Goal: Task Accomplishment & Management: Complete application form

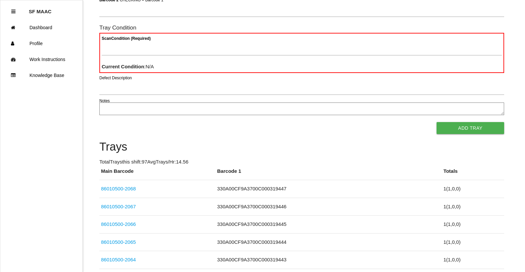
scroll to position [59, 0]
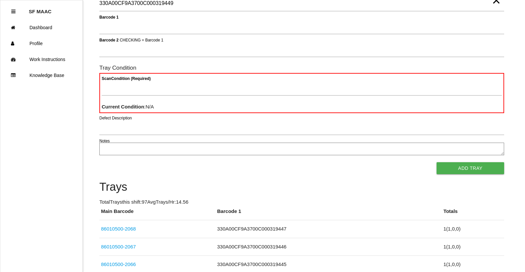
type Barcode "330A00CF9A3700C000319449"
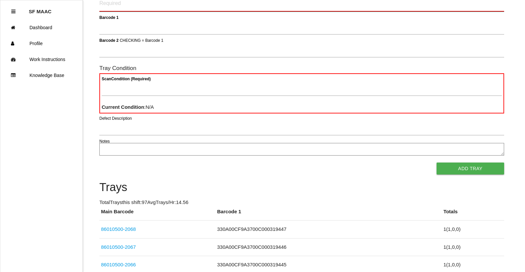
click at [489, 8] on Barcode "Main Barcode" at bounding box center [301, 4] width 405 height 16
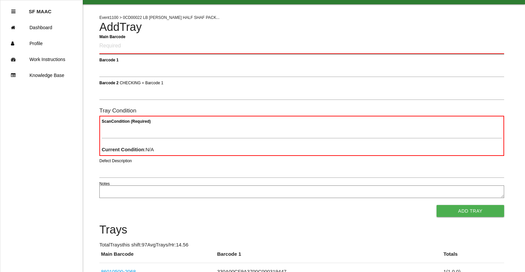
scroll to position [0, 0]
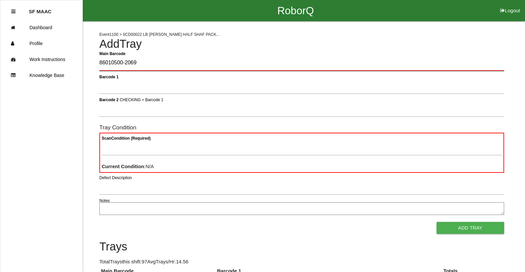
type Barcode "86010500-2069"
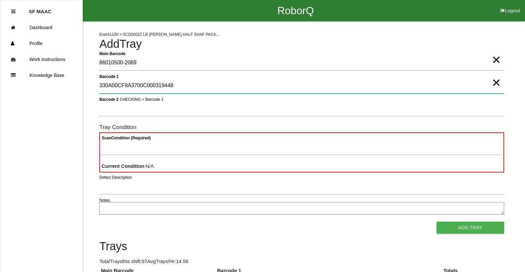
type 1 "330A00CF9A3700C000319448"
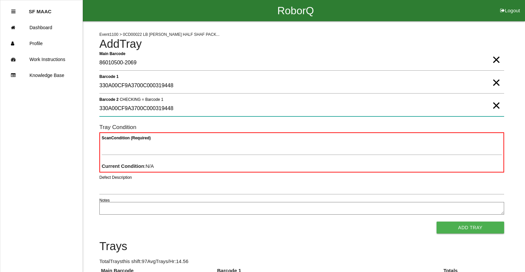
type 2 "330A00CF9A3700C000319448"
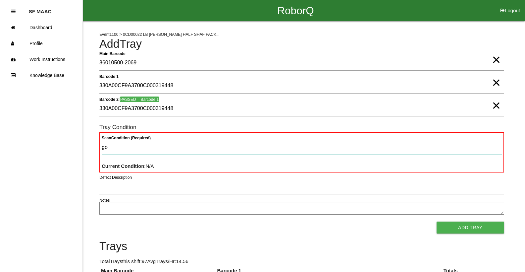
type Condition "goo"
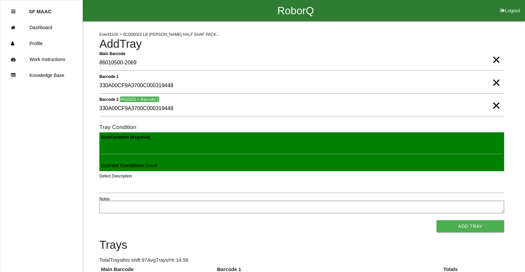
click at [437, 220] on button "Add Tray" at bounding box center [471, 226] width 68 height 12
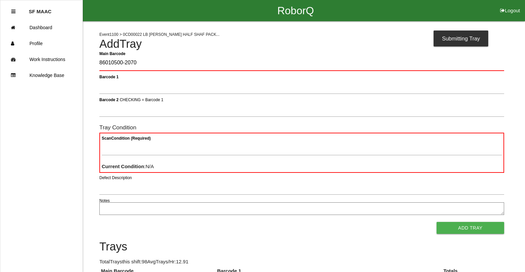
type Barcode "86010500-2070"
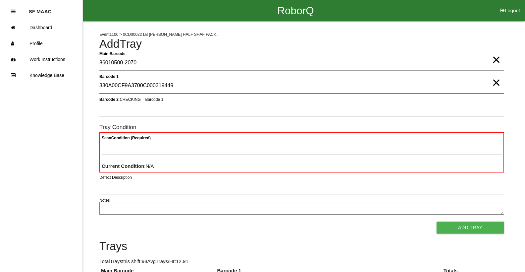
type 1 "330A00CF9A3700C000319449"
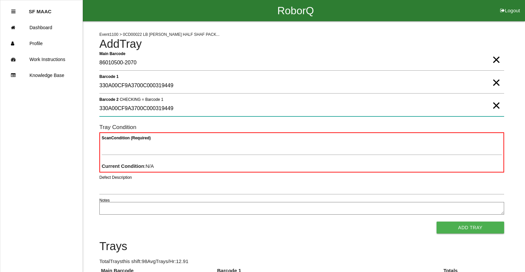
type 2 "330A00CF9A3700C000319449"
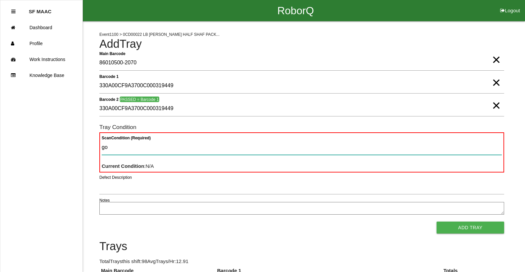
type Condition "goo"
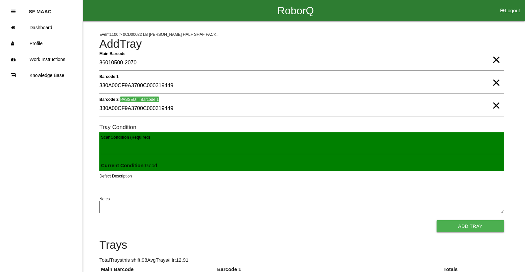
click at [437, 220] on button "Add Tray" at bounding box center [471, 226] width 68 height 12
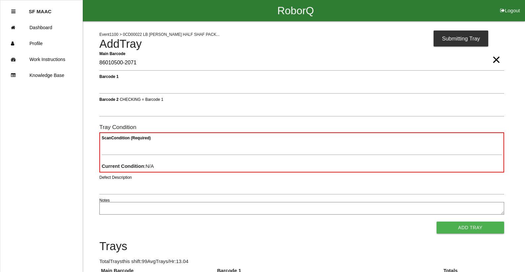
type Barcode "86010500-2071"
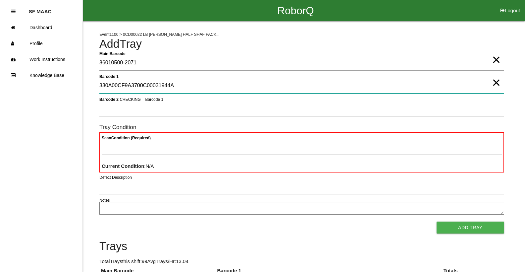
type 1 "330A00CF9A3700C00031944A"
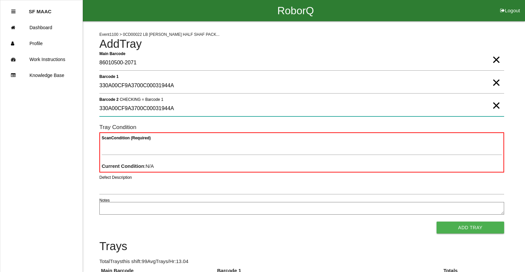
type 2 "330A00CF9A3700C00031944A"
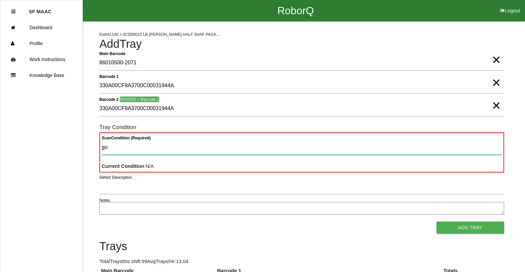
type Condition "goo"
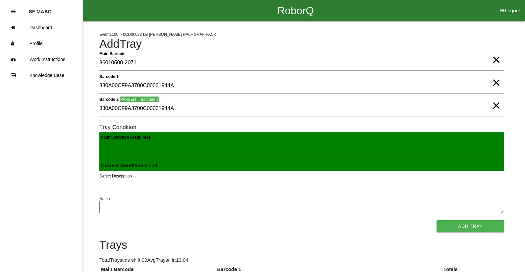
click at [437, 220] on button "Add Tray" at bounding box center [471, 226] width 68 height 12
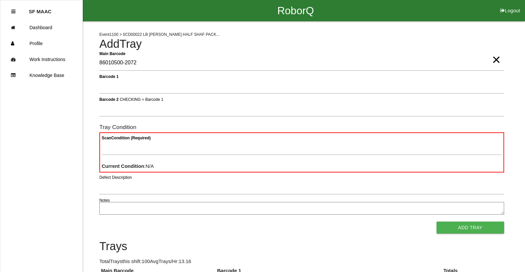
type Barcode "86010500-2072"
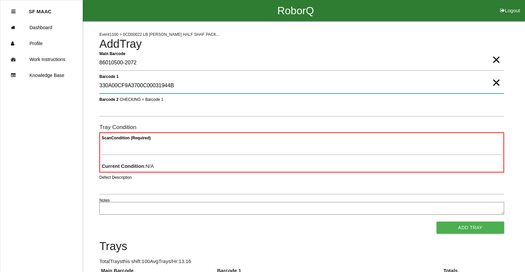
type 1 "330A00CF9A3700C00031944B"
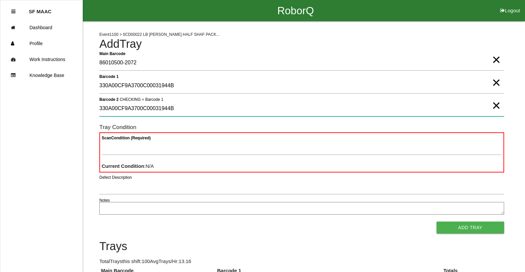
type 2 "330A00CF9A3700C00031944B"
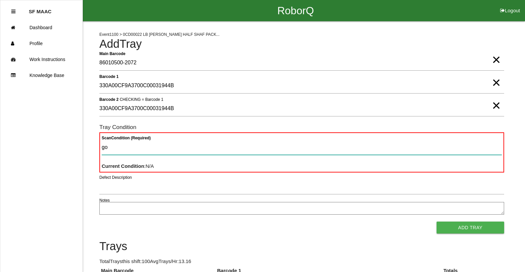
type Condition "goo"
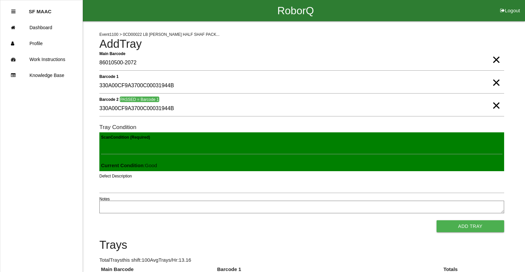
click at [437, 220] on button "Add Tray" at bounding box center [471, 226] width 68 height 12
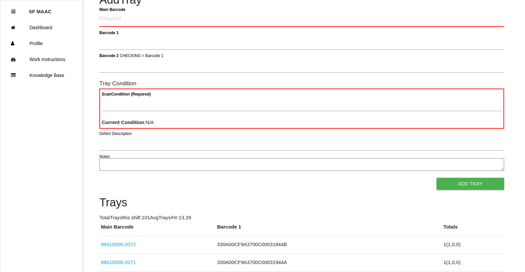
scroll to position [33, 0]
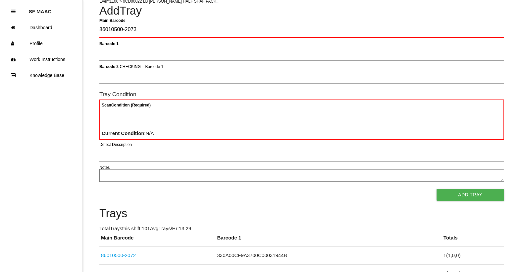
type Barcode "86010500-2073"
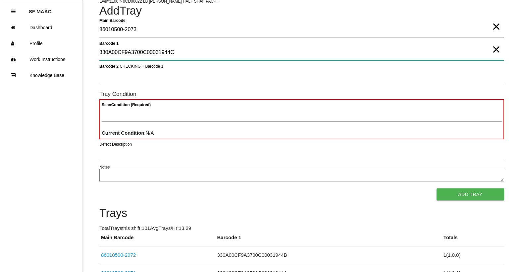
type 1 "330A00CF9A3700C00031944C"
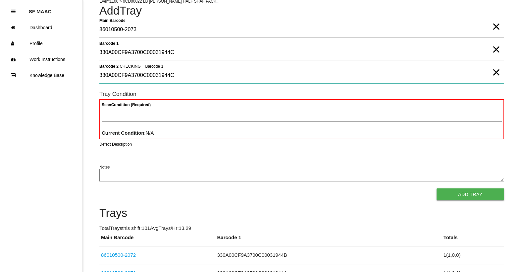
type 2 "330A00CF9A3700C00031944C"
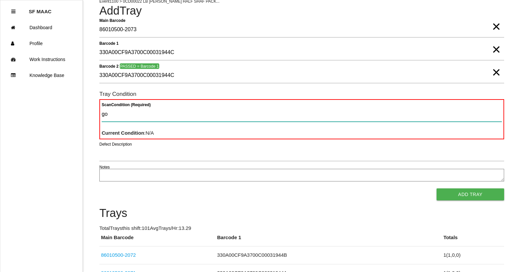
type Condition "goo"
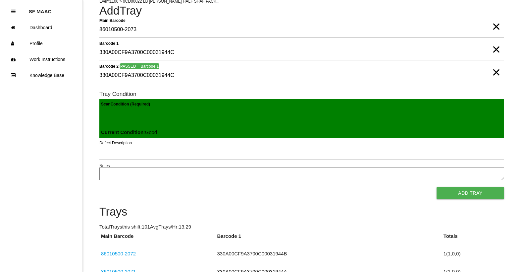
click at [437, 187] on button "Add Tray" at bounding box center [471, 193] width 68 height 12
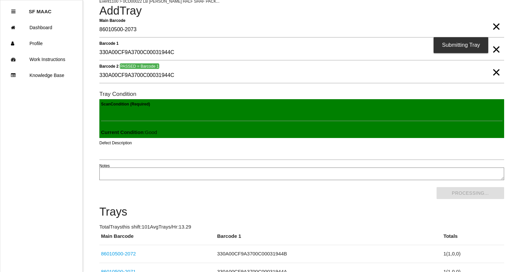
scroll to position [0, 0]
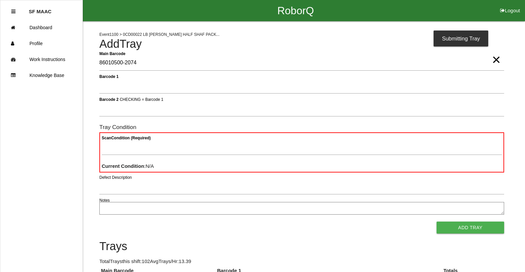
type Barcode "86010500-2074"
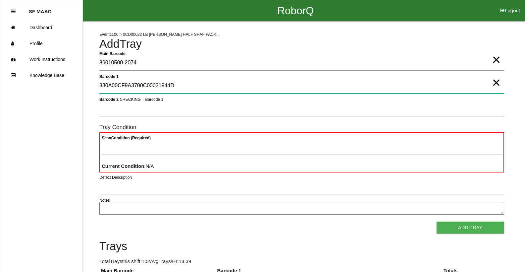
type 1 "330A00CF9A3700C00031944D"
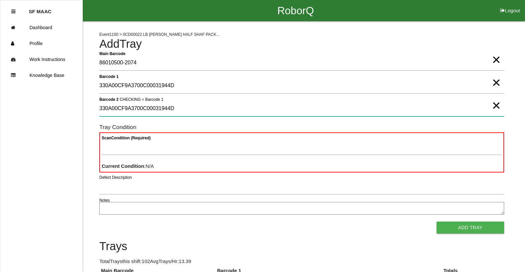
type 2 "330A00CF9A3700C00031944D"
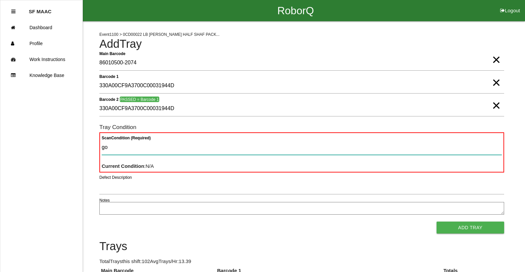
type Condition "goo"
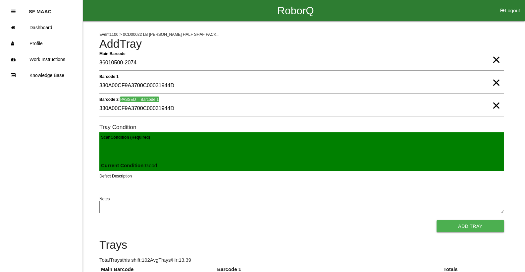
click at [437, 220] on button "Add Tray" at bounding box center [471, 226] width 68 height 12
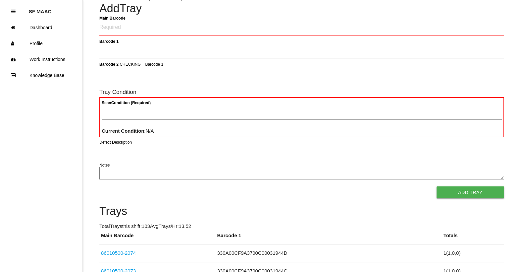
scroll to position [33, 0]
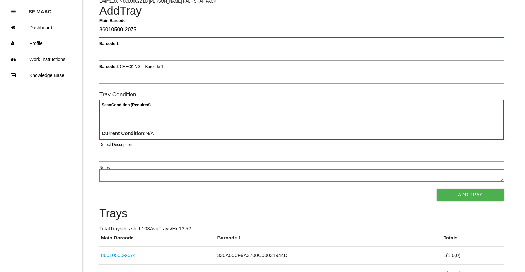
type Barcode "86010500-2075"
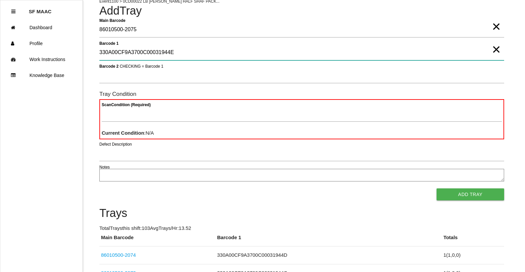
type 1 "330A00CF9A3700C00031944E"
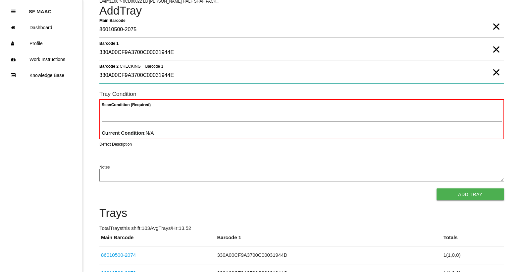
type 2 "330A00CF9A3700C00031944E"
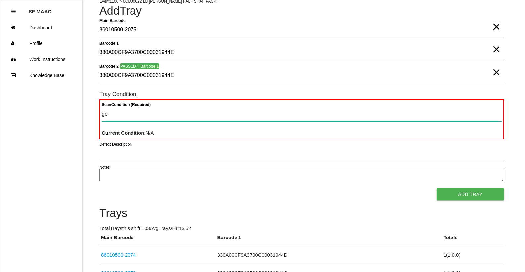
type Condition "goo"
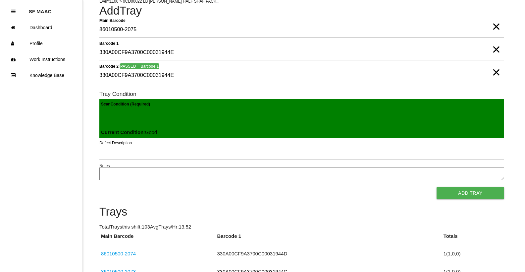
click at [437, 187] on button "Add Tray" at bounding box center [471, 193] width 68 height 12
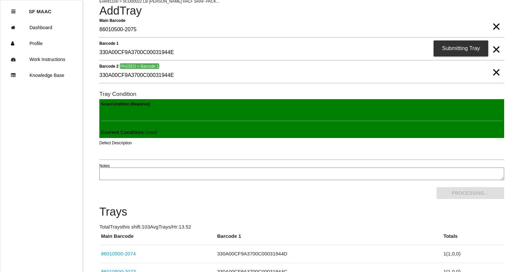
scroll to position [0, 0]
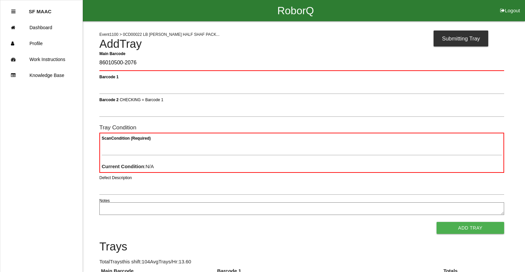
type Barcode "86010500-2076"
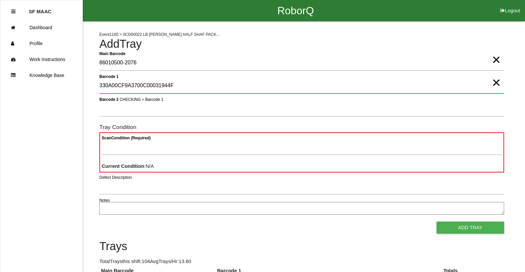
type 1 "330A00CF9A3700C00031944F"
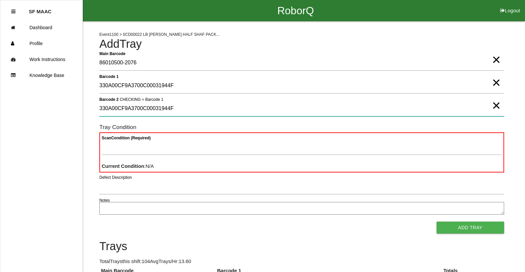
type 2 "330A00CF9A3700C00031944F"
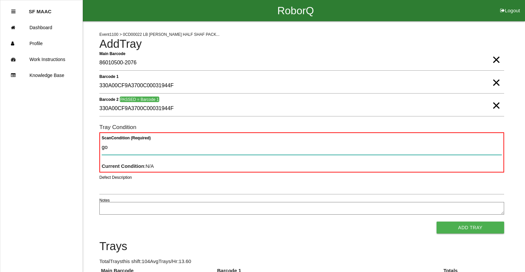
type Condition "goo"
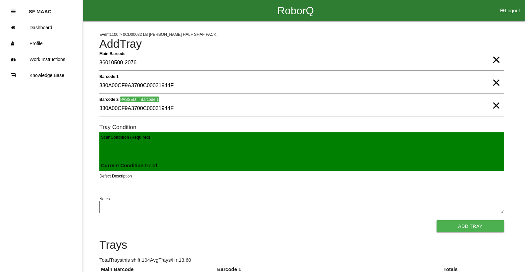
click at [437, 220] on button "Add Tray" at bounding box center [471, 226] width 68 height 12
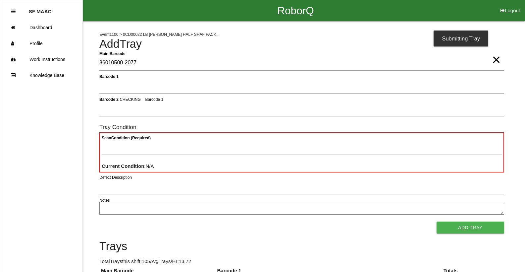
type Barcode "86010500-2077"
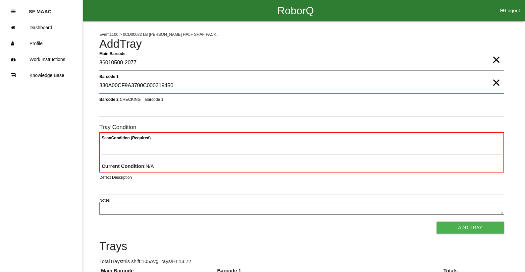
type 1 "330A00CF9A3700C000319450"
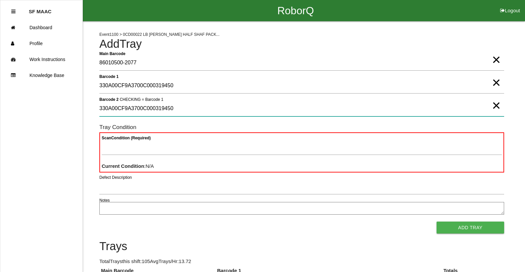
type 2 "330A00CF9A3700C000319450"
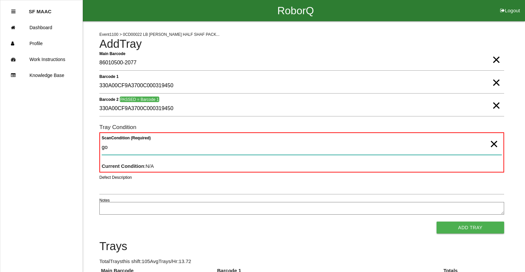
type Condition "goo"
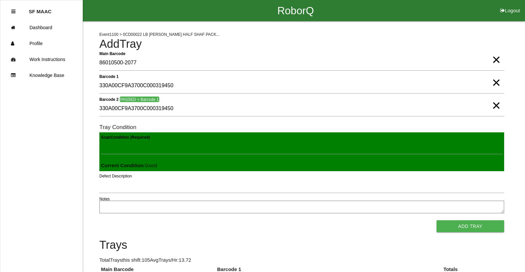
click at [437, 220] on button "Add Tray" at bounding box center [471, 226] width 68 height 12
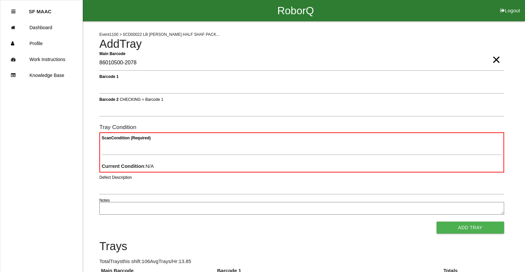
type Barcode "86010500-2078"
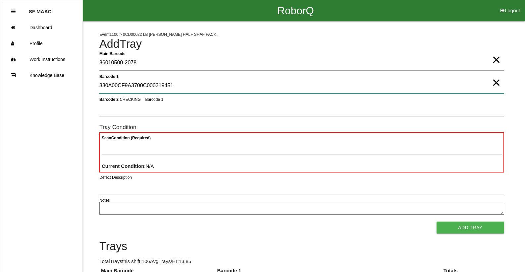
type 1 "330A00CF9A3700C000319451"
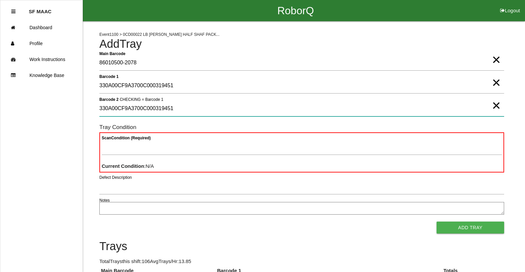
type 2 "330A00CF9A3700C000319451"
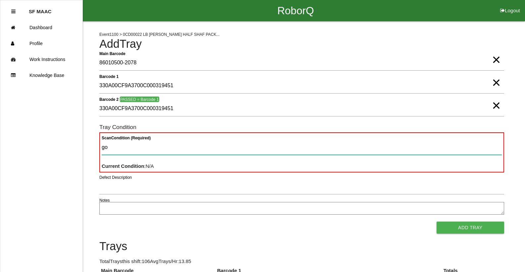
type Condition "goo"
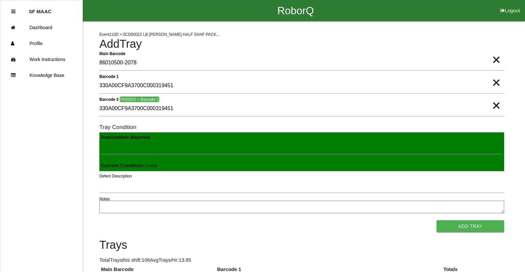
click at [437, 220] on button "Add Tray" at bounding box center [471, 226] width 68 height 12
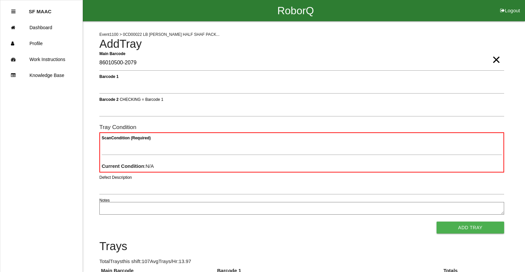
type Barcode "86010500-2079"
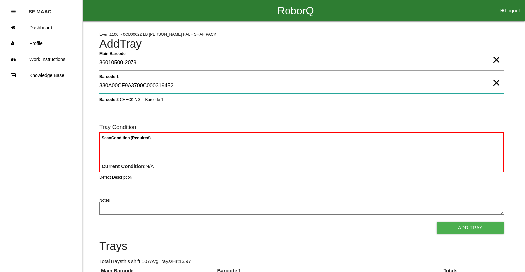
type 1 "330A00CF9A3700C000319452"
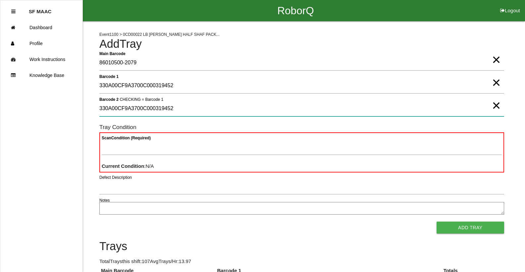
type 2 "330A00CF9A3700C000319452"
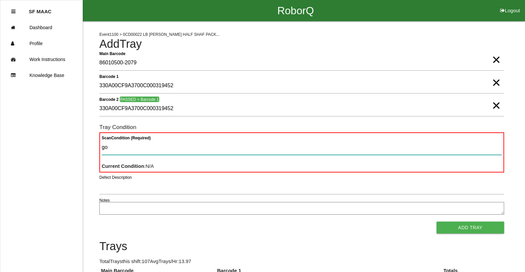
type Condition "goo"
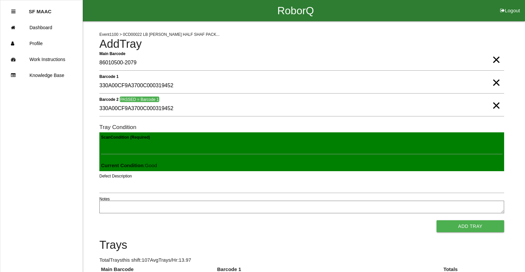
click at [437, 220] on button "Add Tray" at bounding box center [471, 226] width 68 height 12
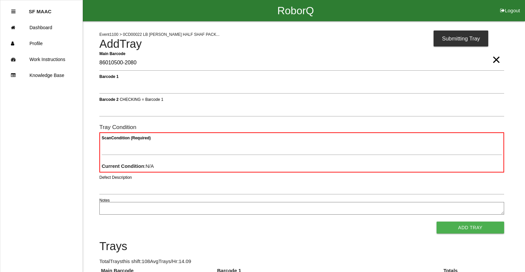
type Barcode "86010500-2080"
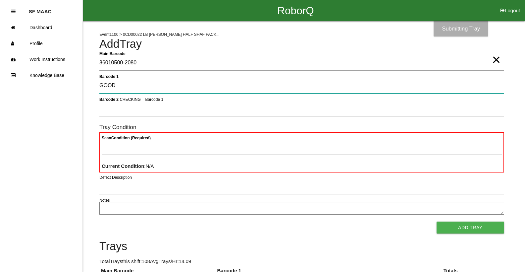
type 1 "GOOD"
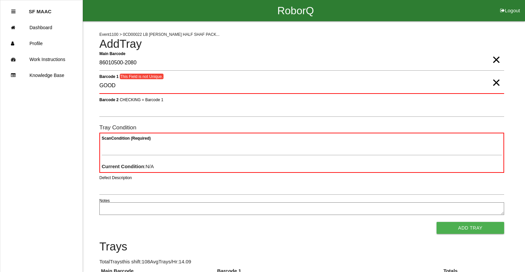
click at [496, 83] on span "×" at bounding box center [496, 75] width 9 height 13
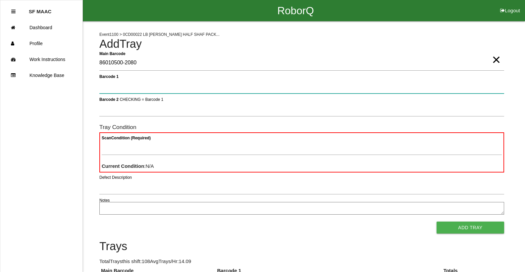
drag, startPoint x: 491, startPoint y: 82, endPoint x: 479, endPoint y: 75, distance: 13.6
click at [491, 81] on 1 "Barcode 1" at bounding box center [301, 85] width 405 height 15
type 1 "330A00CF9A3700C000319453"
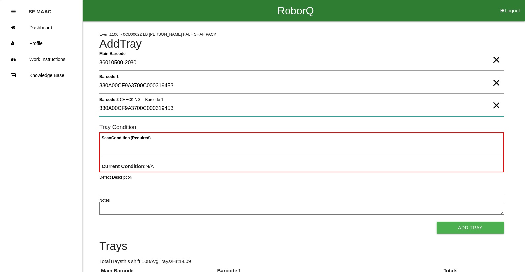
type 2 "330A00CF9A3700C000319453"
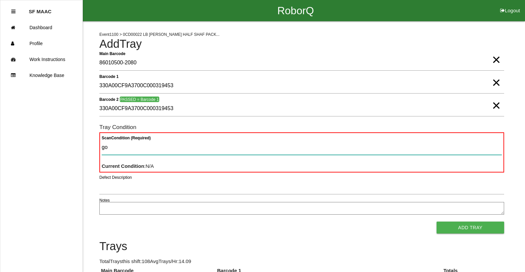
type Condition "goo"
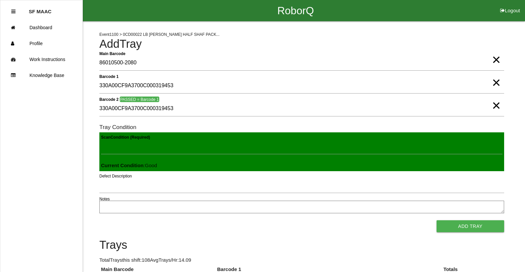
click at [437, 220] on button "Add Tray" at bounding box center [471, 226] width 68 height 12
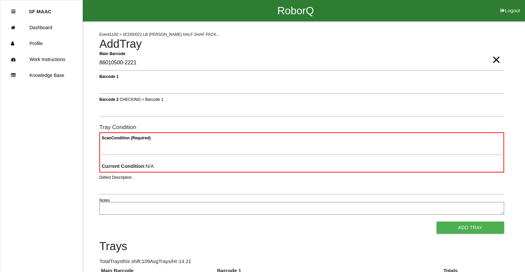
type Barcode "86010500-2221"
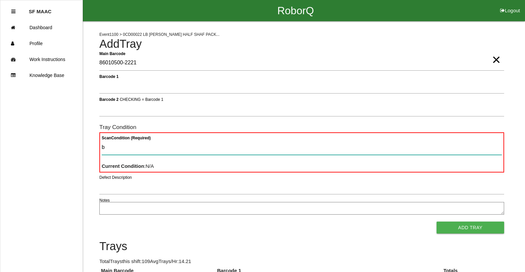
type Condition "ba"
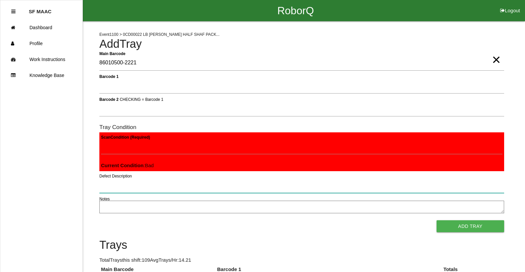
click at [112, 186] on input "Defect Description" at bounding box center [301, 185] width 405 height 15
click at [113, 186] on input "Defect Description" at bounding box center [301, 185] width 405 height 15
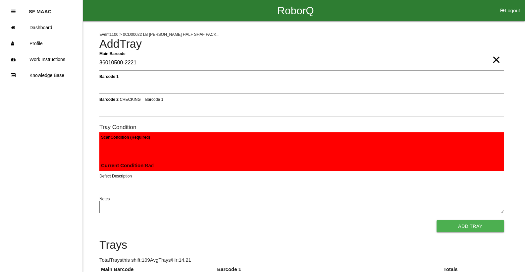
click at [109, 208] on textarea "Notes" at bounding box center [301, 206] width 405 height 13
click at [464, 230] on button "Add Tray" at bounding box center [471, 226] width 68 height 12
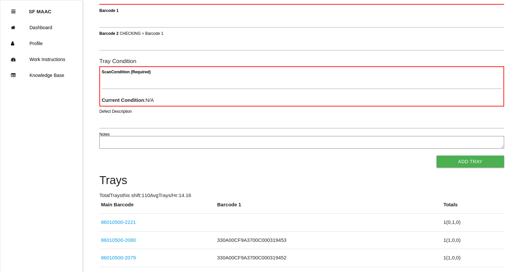
scroll to position [59, 0]
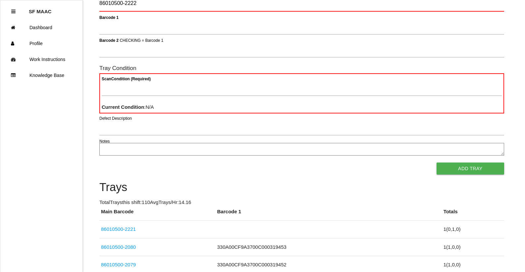
type Barcode "86010500-2222"
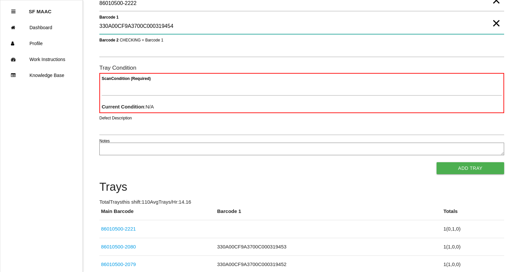
type 1 "330A00CF9A3700C000319454"
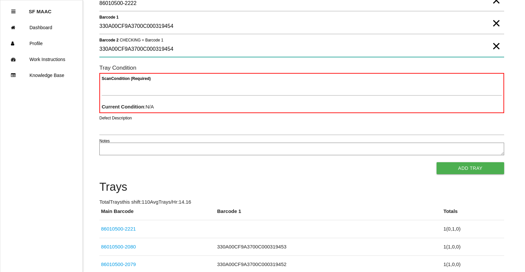
type 2 "330A00CF9A3700C000319454"
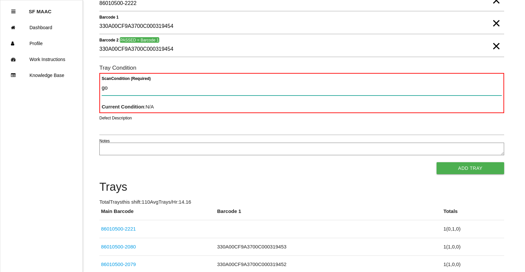
type Condition "goo"
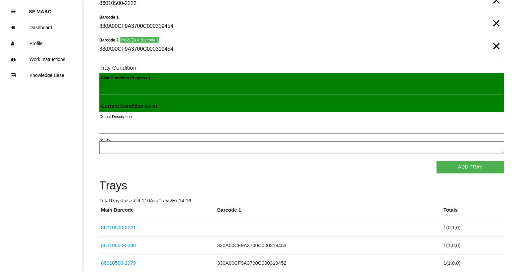
click at [437, 161] on button "Add Tray" at bounding box center [471, 167] width 68 height 12
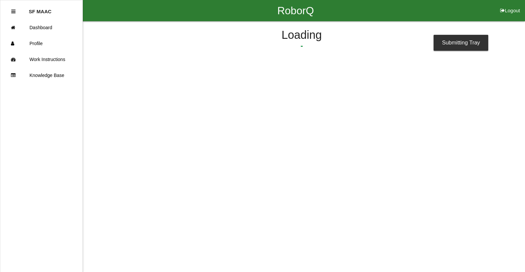
scroll to position [0, 0]
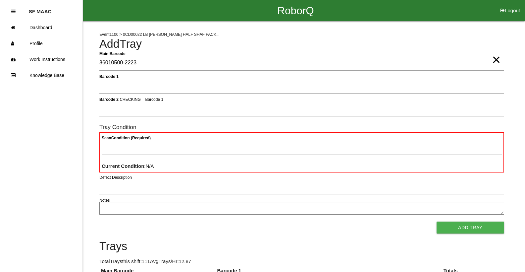
type Barcode "86010500-2223"
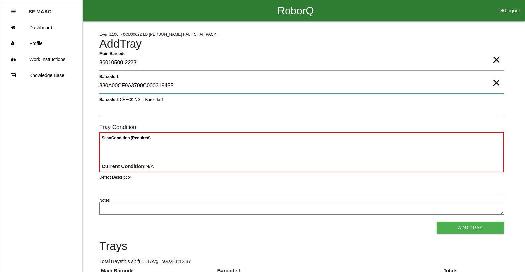
type 1 "330A00CF9A3700C000319455"
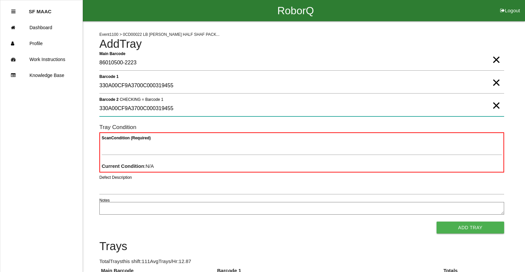
type 2 "330A00CF9A3700C000319455"
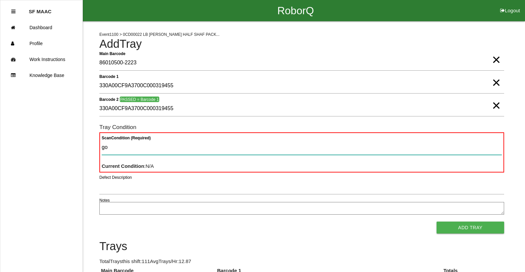
type Condition "goo"
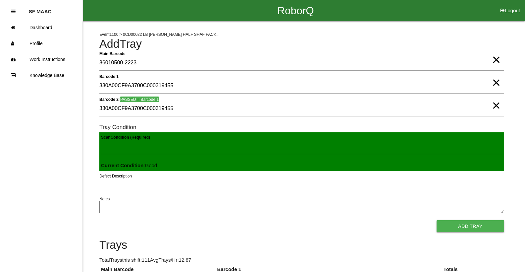
click at [437, 220] on button "Add Tray" at bounding box center [471, 226] width 68 height 12
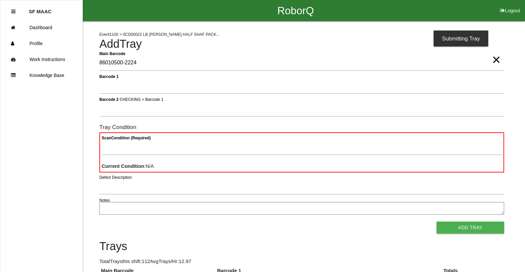
type Barcode "86010500-2224"
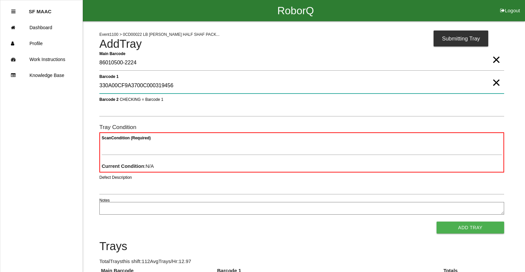
type 1 "330A00CF9A3700C000319456"
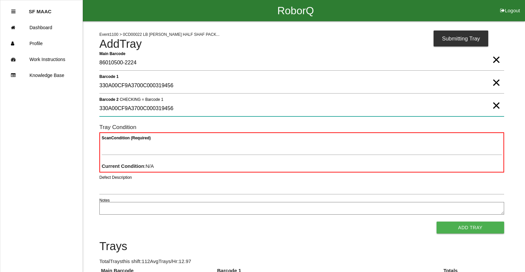
type 2 "330A00CF9A3700C000319456"
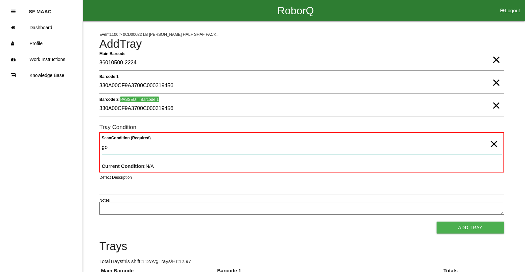
type Condition "goo"
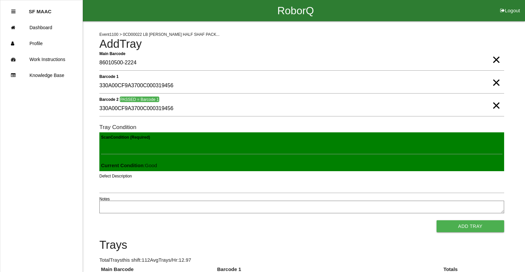
click at [437, 220] on button "Add Tray" at bounding box center [471, 226] width 68 height 12
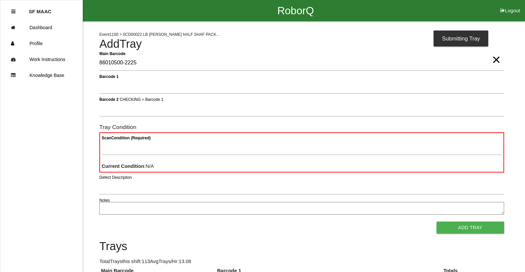
type Barcode "86010500-2225"
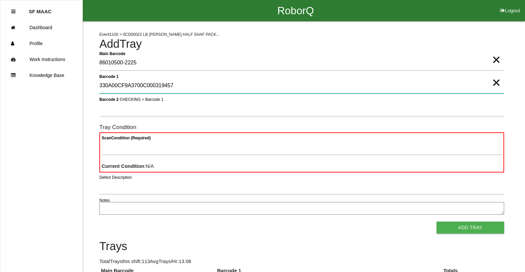
type 1 "330A00CF9A3700C000319457"
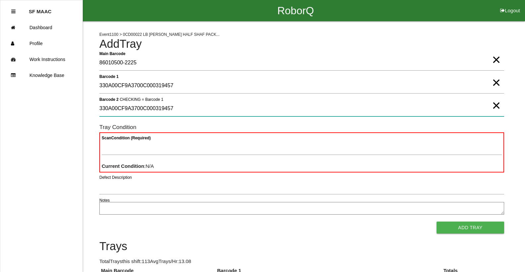
type 2 "330A00CF9A3700C000319457"
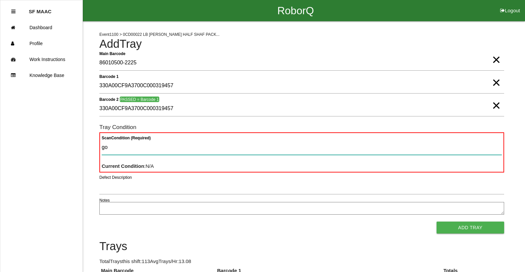
type Condition "goo"
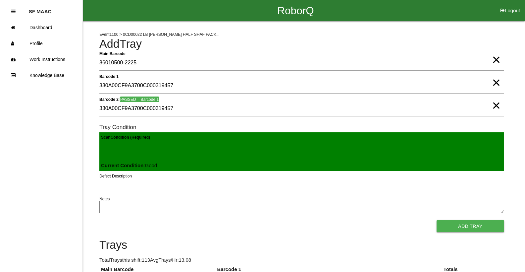
click at [437, 220] on button "Add Tray" at bounding box center [471, 226] width 68 height 12
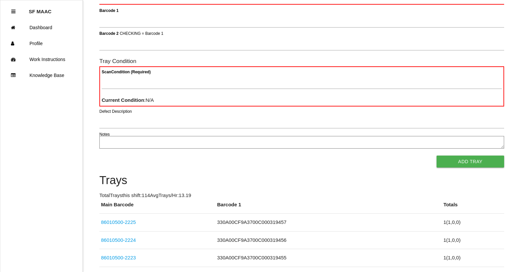
scroll to position [59, 0]
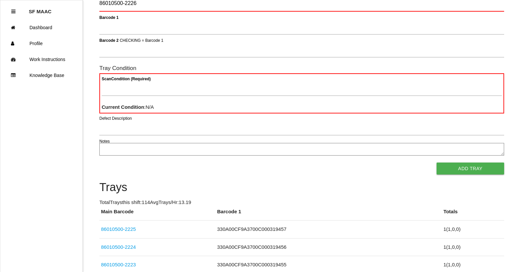
type Barcode "86010500-2226"
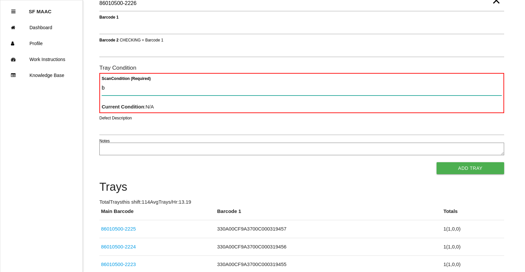
type Condition "ba"
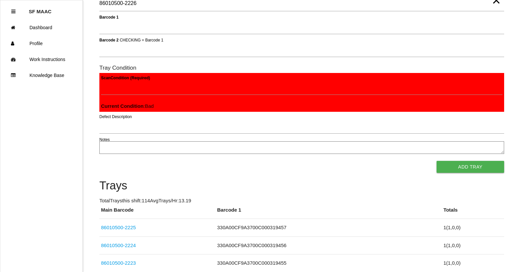
click at [437, 161] on button "Add Tray" at bounding box center [471, 167] width 68 height 12
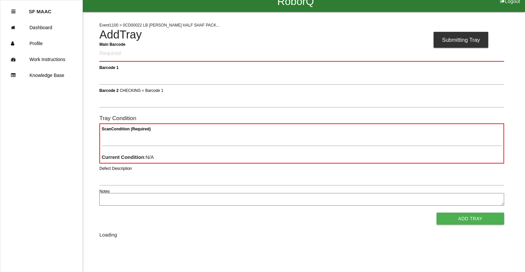
scroll to position [0, 0]
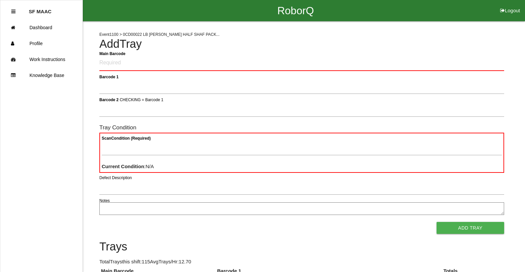
drag, startPoint x: 352, startPoint y: 168, endPoint x: 273, endPoint y: 51, distance: 141.6
click at [124, 63] on Barcode "Main Barcode" at bounding box center [301, 63] width 405 height 16
